Goal: Ask a question

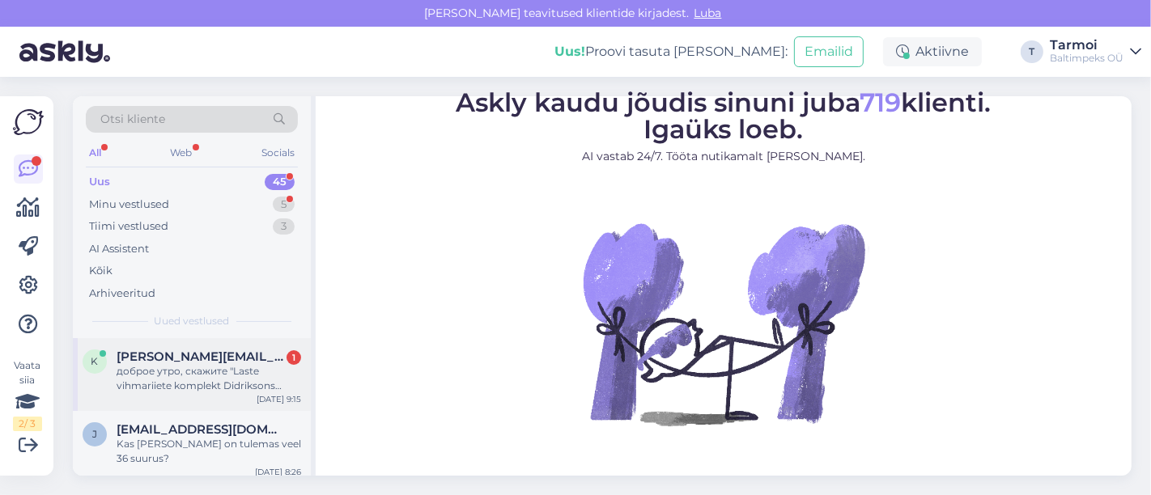
click at [168, 366] on div "доброе утро, скажите "Laste vihmariiete komplekt Didriksons [PERSON_NAME] Kids …" at bounding box center [209, 378] width 185 height 29
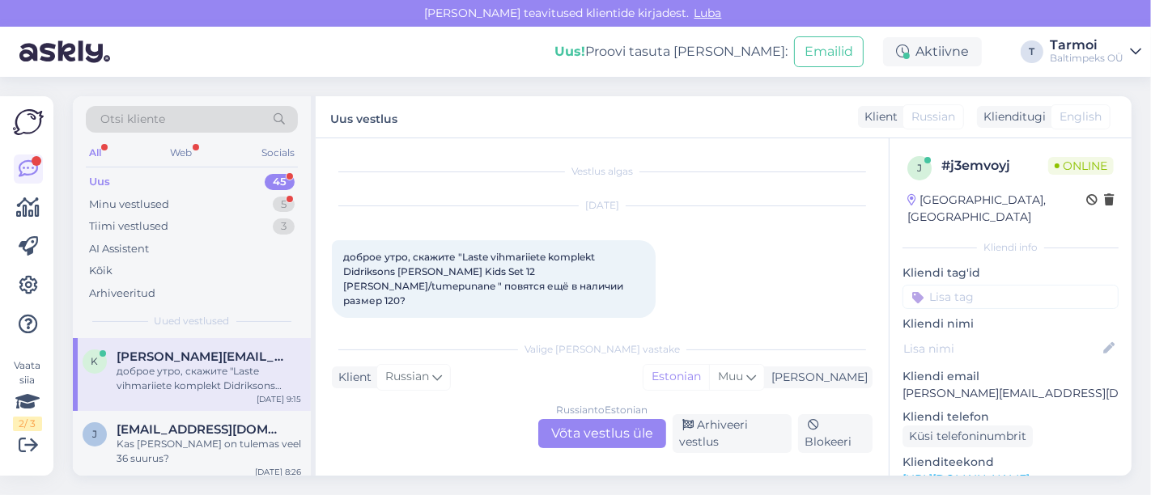
scroll to position [2, 0]
click at [615, 425] on div "Russian to Estonian Võta vestlus üle" at bounding box center [602, 433] width 128 height 29
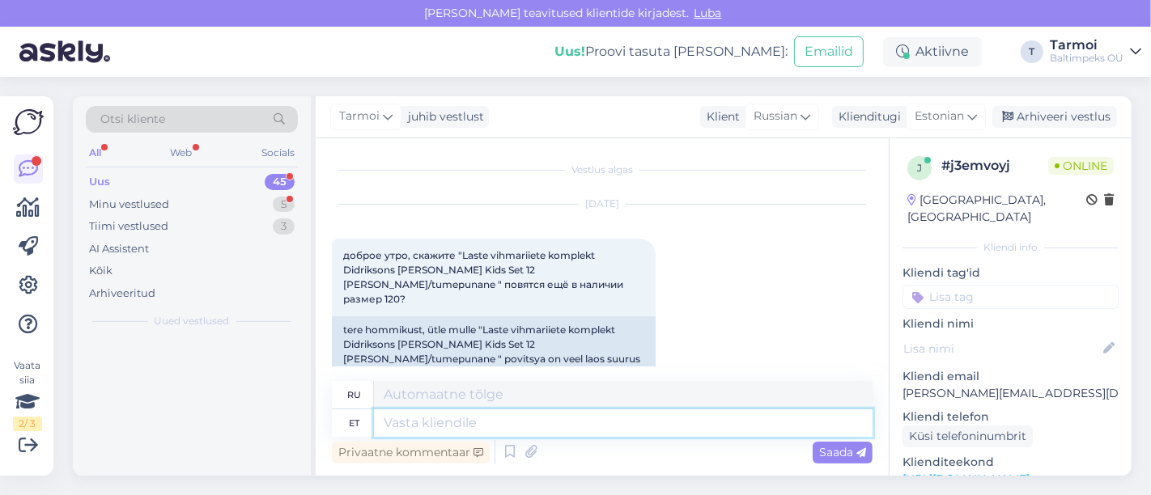
click at [615, 425] on textarea at bounding box center [623, 424] width 499 height 28
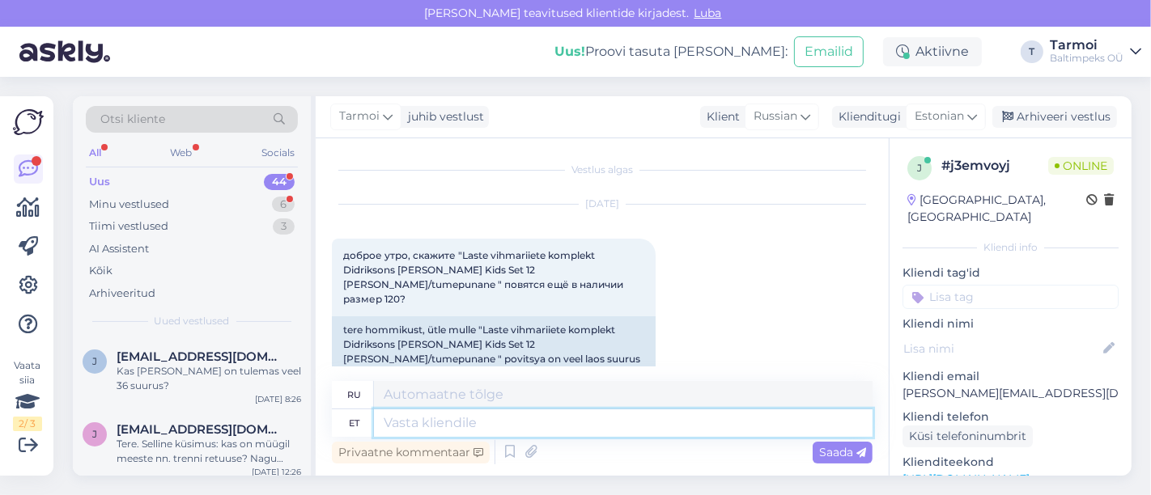
click at [542, 416] on textarea at bounding box center [623, 424] width 499 height 28
type textarea "Tere,"
type textarea "Привет"
type textarea "Tere,"
type textarea "Привет,"
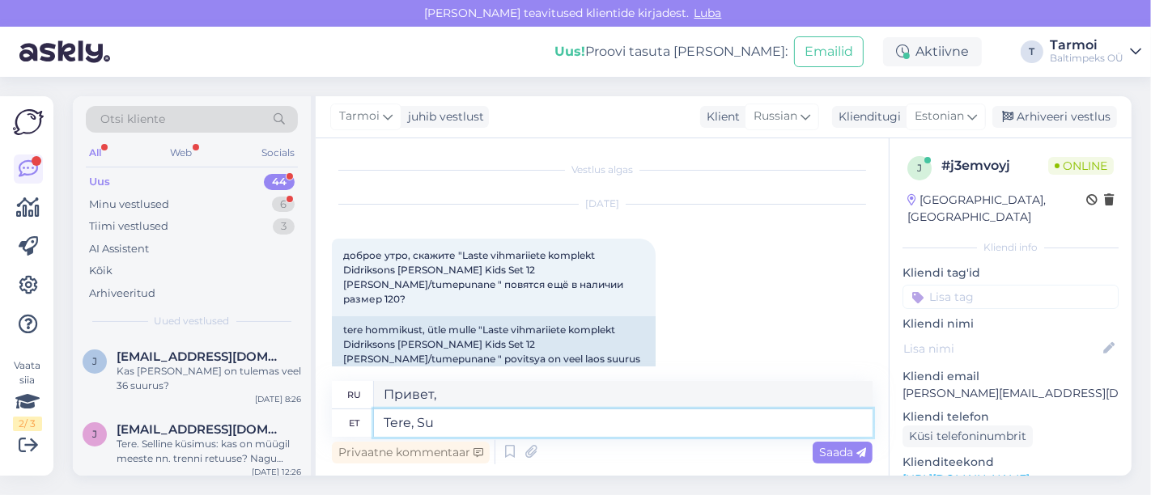
type textarea "Tere, Suu"
type textarea "Здравствуйте, С."
type textarea "Tere, Suurus"
type textarea "Привет, Размер"
type textarea "Tere, Suurus 12"
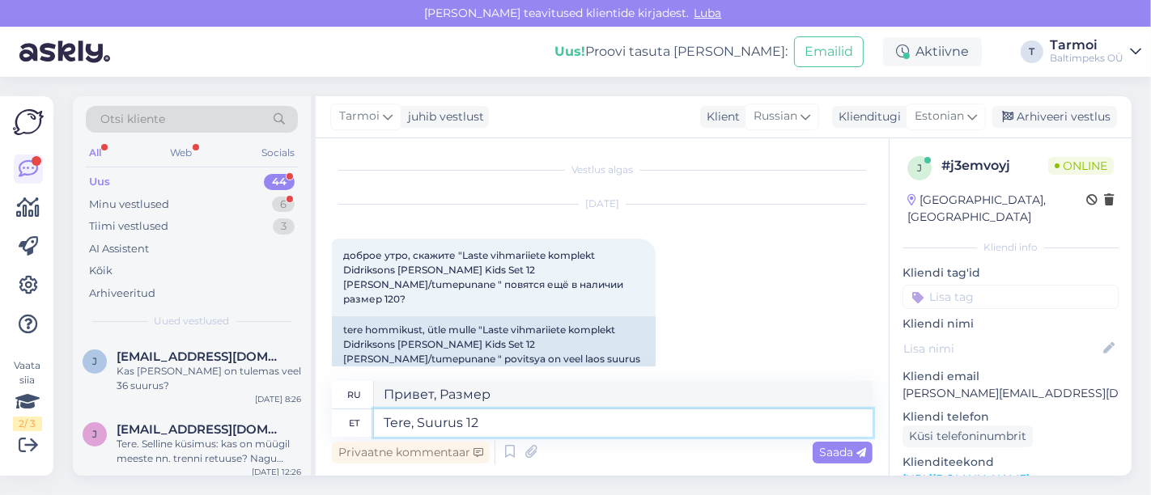
type textarea "Здравствуйте, размер 129"
type textarea "Tere, Suurus 12o"
type textarea "Здравствуйте, размер 12o"
type textarea "Tere, Suurus 12o jõuab"
type textarea "Здравствуйте, размер 12o есть в наличии."
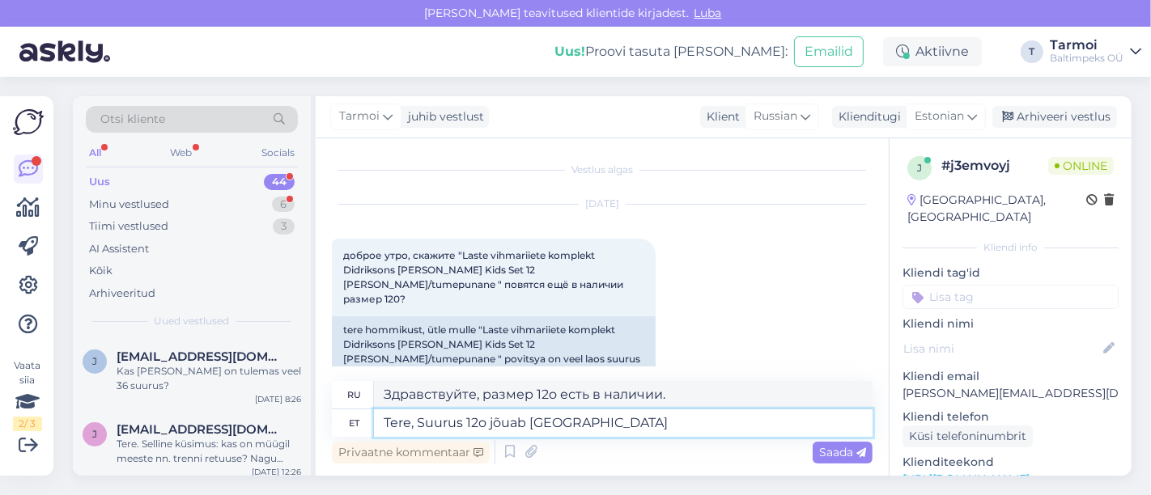
type textarea "Tere, Suurus 12o jõuab [GEOGRAPHIC_DATA]"
type textarea "Здравствуйте, размер 12o прибывает в [GEOGRAPHIC_DATA]"
type textarea "Tere, Suurus 12o jõuab [GEOGRAPHIC_DATA] teisipäeval"
type textarea "Здравствуйте, размер 120 прибудет в [GEOGRAPHIC_DATA] во вторник."
type textarea "Tere, Suurus 12o jõuab [GEOGRAPHIC_DATA] teisipäeval või"
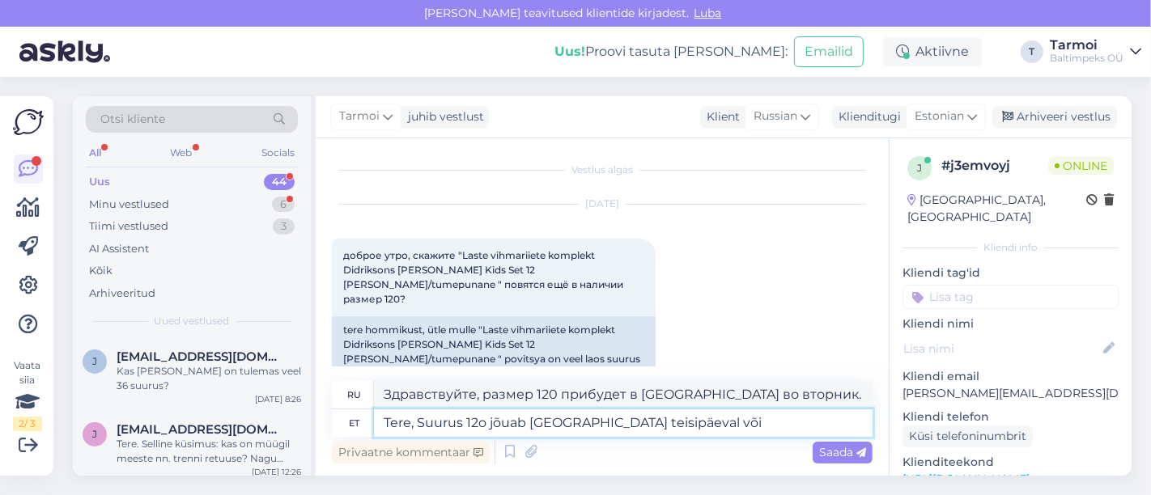
type textarea "Здравствуйте, размер 120 прибудет в [GEOGRAPHIC_DATA] во вторник или"
type textarea "Tere, Suurus 12o jõuab [GEOGRAPHIC_DATA] teisipäeval või kolmapäeval."
type textarea "Здравствуйте, размер 120 прибудет в [GEOGRAPHIC_DATA] во вторник или среду."
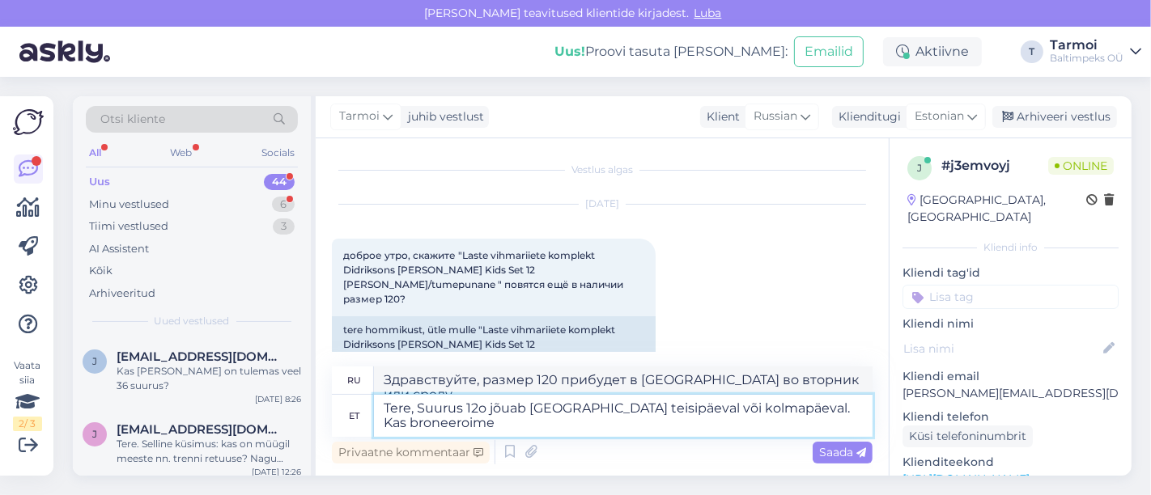
type textarea "Tere, Suurus 12o jõuab [GEOGRAPHIC_DATA] teisipäeval või kolmapäeval. Kas brone…"
type textarea "Здравствуйте, размер 120 прибудет в [GEOGRAPHIC_DATA] во вторник или среду. Мож…"
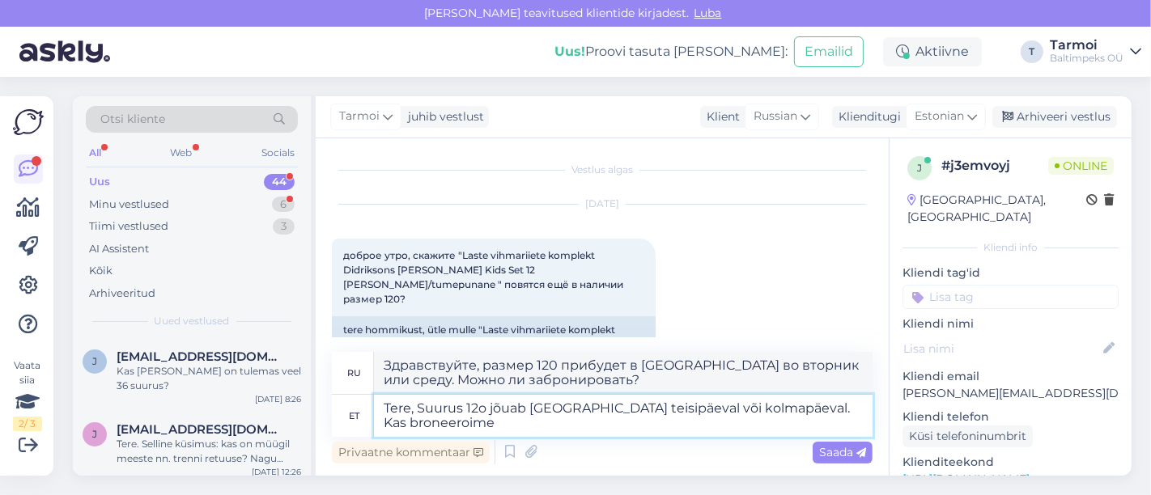
click at [442, 422] on textarea "Tere, Suurus 12o jõuab [GEOGRAPHIC_DATA] teisipäeval või kolmapäeval. Kas brone…" at bounding box center [623, 416] width 499 height 42
type textarea "Tere, Suurus 12o jõuab [GEOGRAPHIC_DATA] teisipäeval või kolmapäeval. Kas brone…"
type textarea "Здравствуйте, размер 120 прибудет в [GEOGRAPHIC_DATA] во вторник или среду. Сто…"
click at [512, 427] on textarea "Tere, Suurus 12o jõuab [GEOGRAPHIC_DATA] teisipäeval või kolmapäeval. Kas brone…" at bounding box center [623, 416] width 499 height 42
type textarea "Tere, Suurus 12o jõuab [GEOGRAPHIC_DATA] teisipäeval või kolmapäeval. Kas brone…"
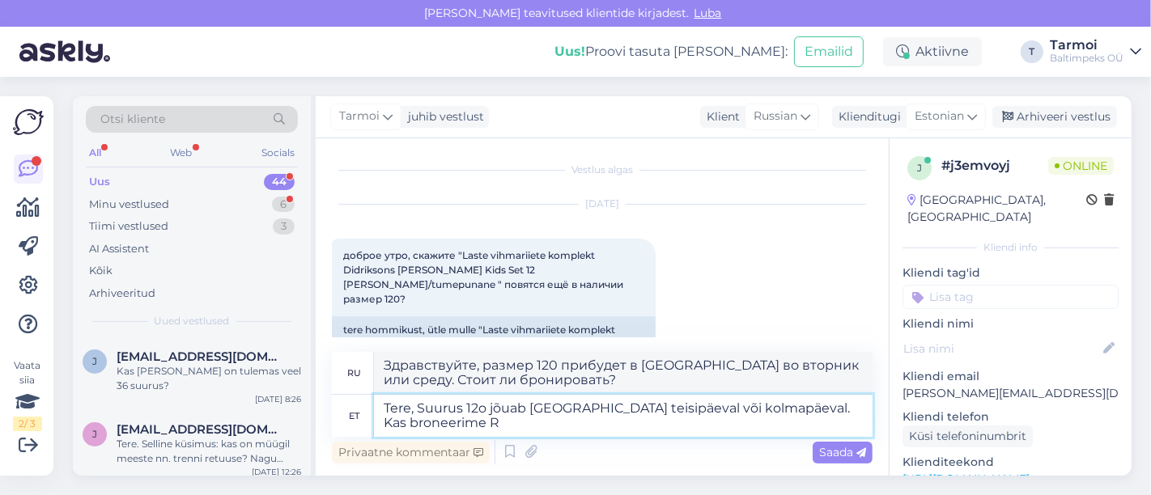
type textarea "Здравствуйте, размер 120 прибудет в [GEOGRAPHIC_DATA] во вторник или среду. Сто…"
type textarea "Tere, Suurus 12o jõuab [GEOGRAPHIC_DATA] teisipäeval või kolmapäeval. Kas brone…"
type textarea "Здравствуйте, размер 120 прибудет в [GEOGRAPHIC_DATA] во вторник или среду. Сто…"
type textarea "Tere, Suurus 12o jõuab [GEOGRAPHIC_DATA] teisipäeval või kolmapäeval. Kas brone…"
type textarea "Здравствуйте! Размер 120 прибудет в [GEOGRAPHIC_DATA] во вторник или среду. Мож…"
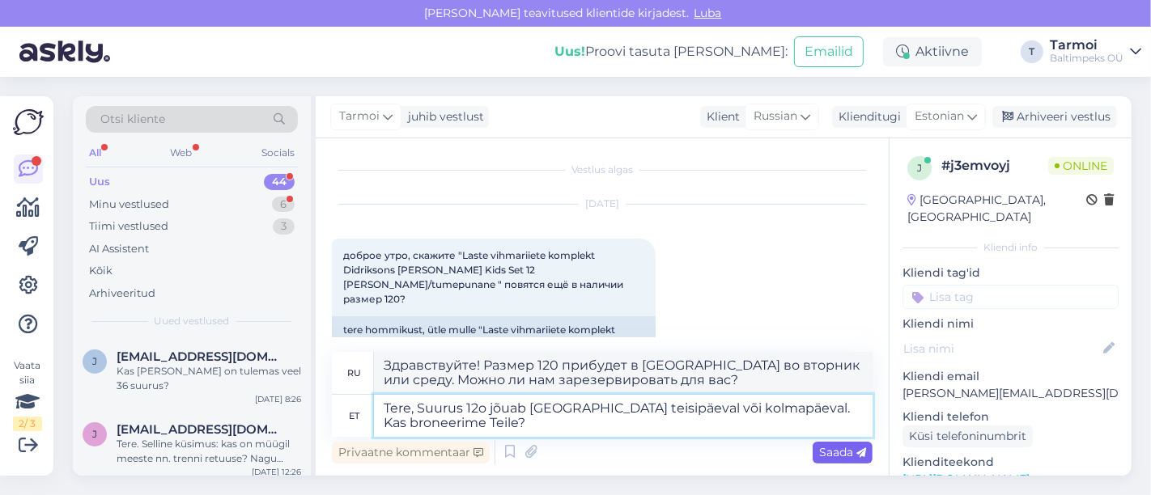
type textarea "Tere, Suurus 12o jõuab [GEOGRAPHIC_DATA] teisipäeval või kolmapäeval. Kas brone…"
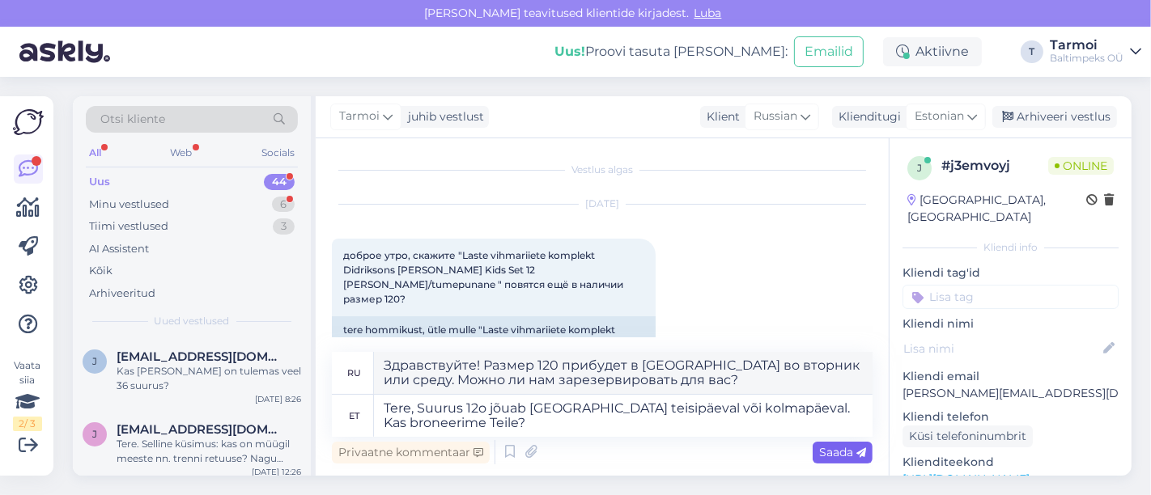
click at [823, 443] on div "Saada" at bounding box center [843, 453] width 60 height 22
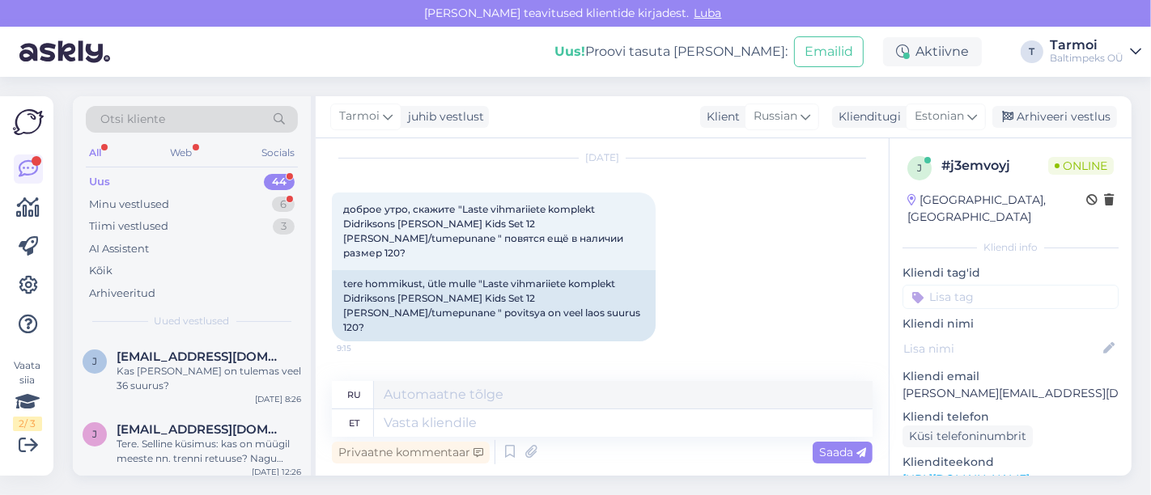
scroll to position [233, 0]
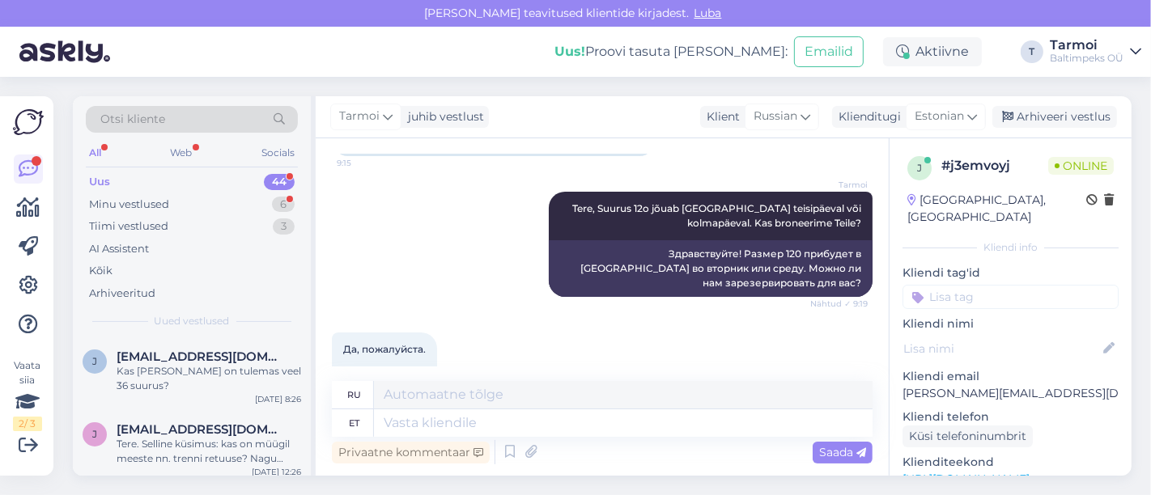
click at [690, 315] on div "Да, пожалуйста. 9:20 Jah, palun." at bounding box center [602, 363] width 541 height 97
click at [131, 202] on div "Minu vestlused" at bounding box center [129, 205] width 80 height 16
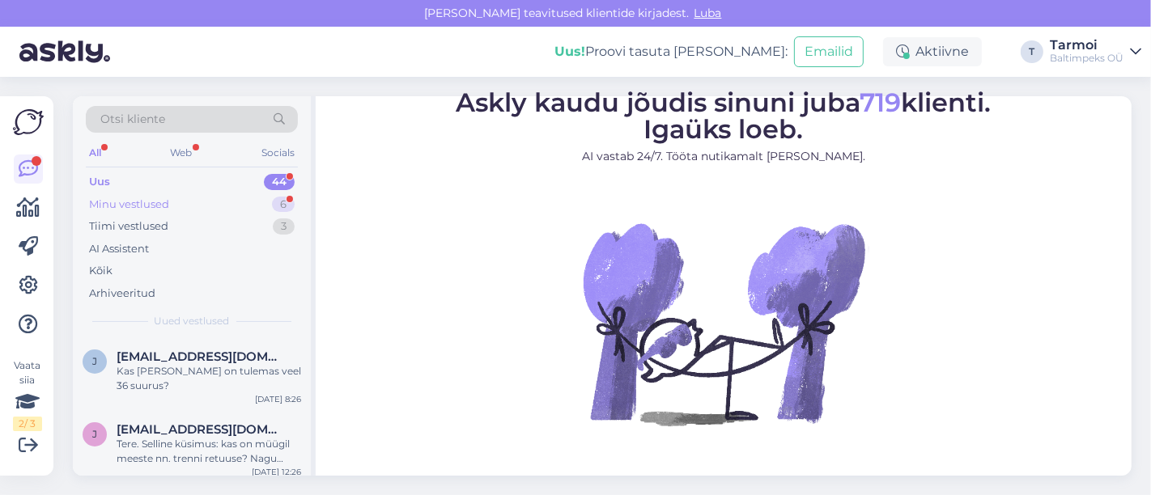
click at [159, 199] on div "Minu vestlused" at bounding box center [129, 205] width 80 height 16
